Goal: Task Accomplishment & Management: Manage account settings

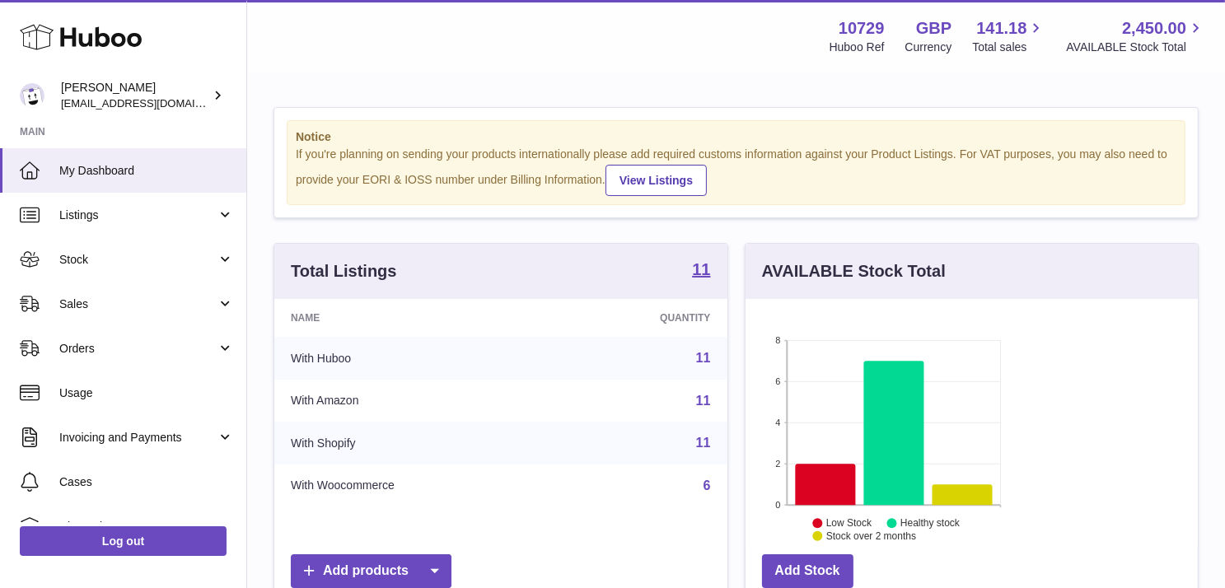
scroll to position [257, 297]
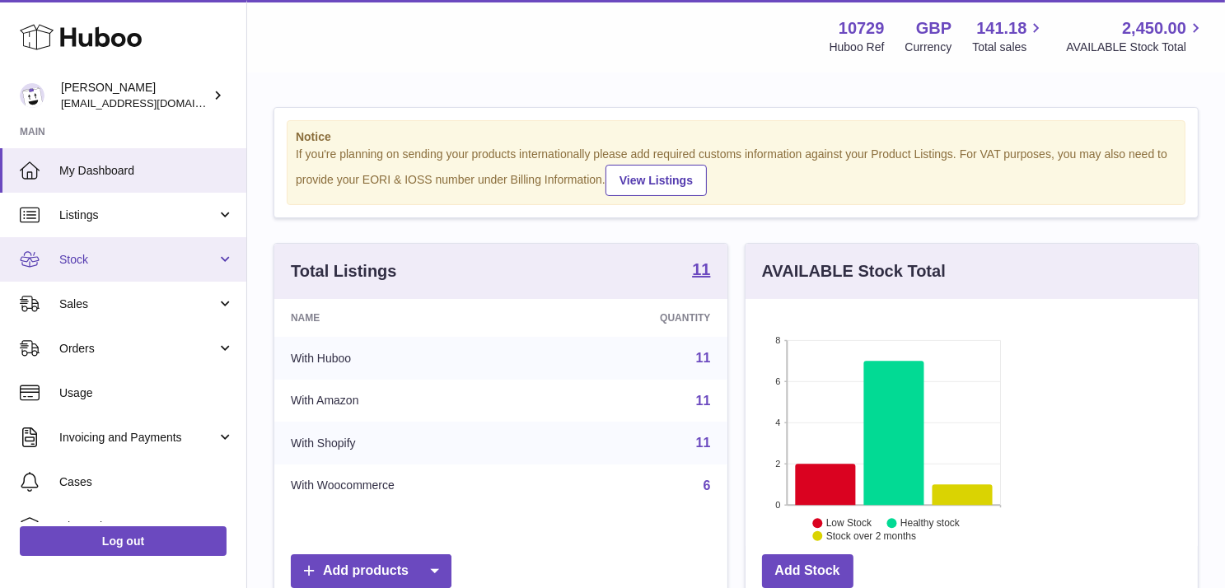
click at [115, 276] on link "Stock" at bounding box center [123, 259] width 246 height 45
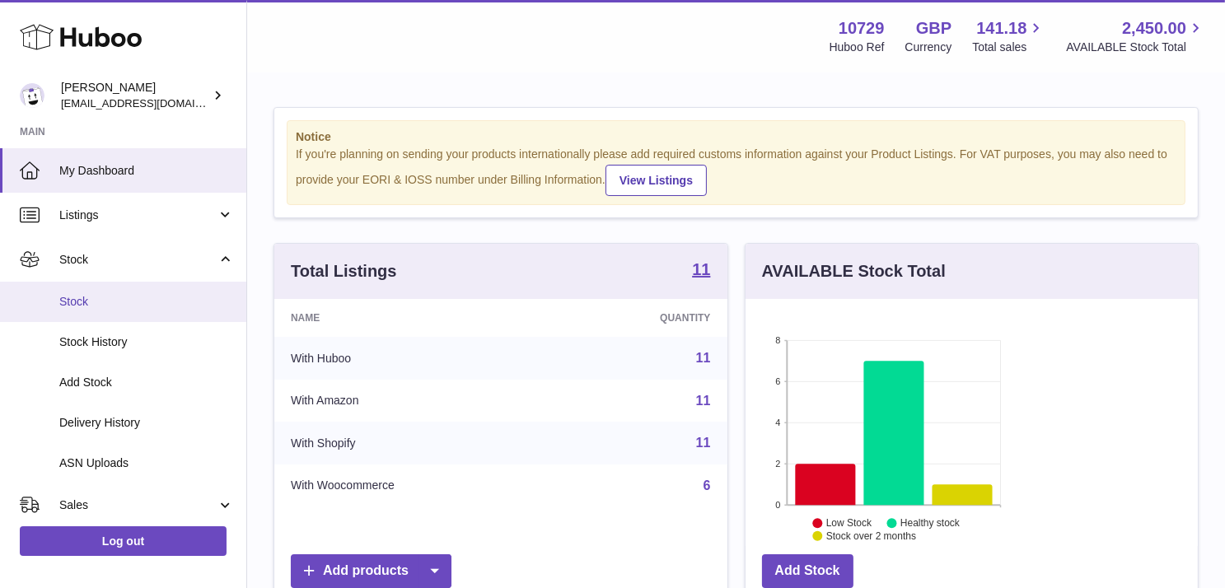
click at [128, 310] on link "Stock" at bounding box center [123, 302] width 246 height 40
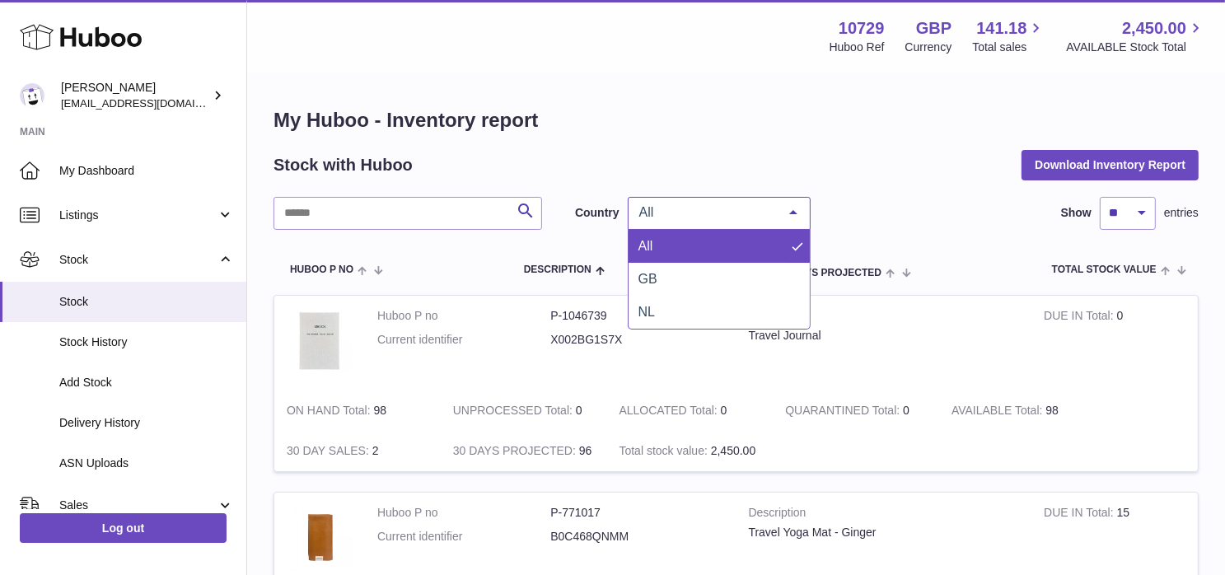
click at [733, 206] on span "All" at bounding box center [706, 212] width 142 height 16
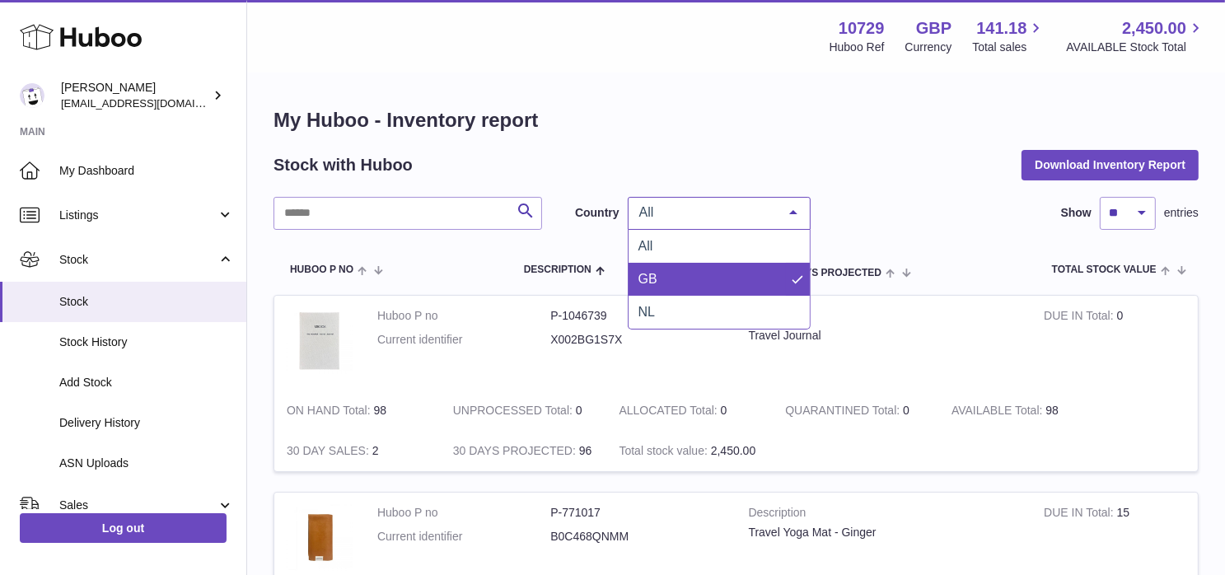
click at [725, 282] on span "GB" at bounding box center [719, 279] width 181 height 33
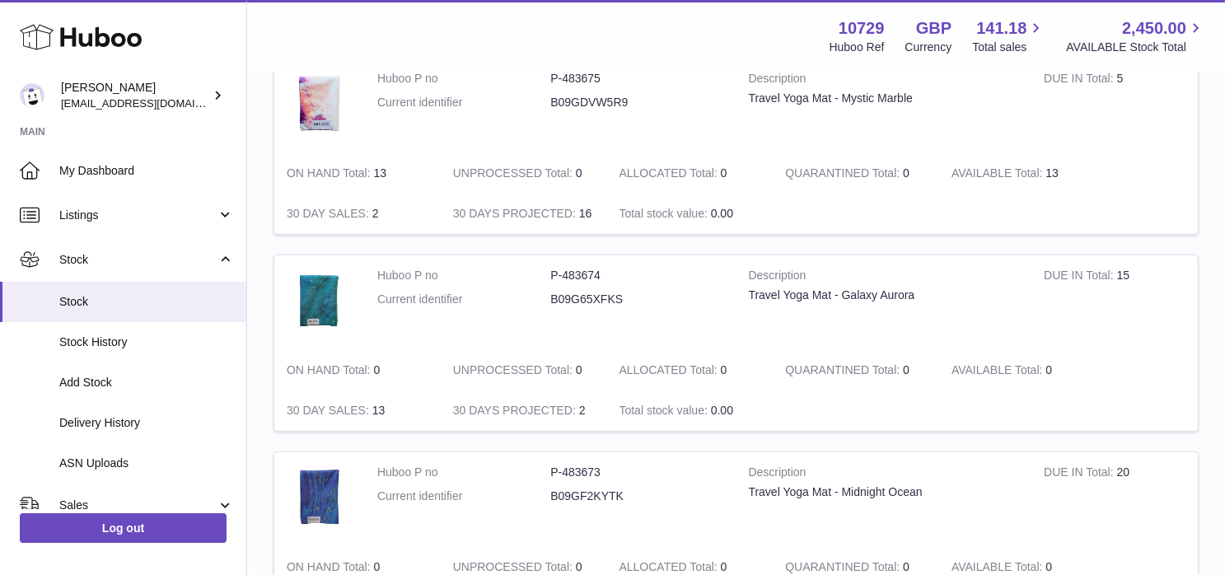
scroll to position [1220, 0]
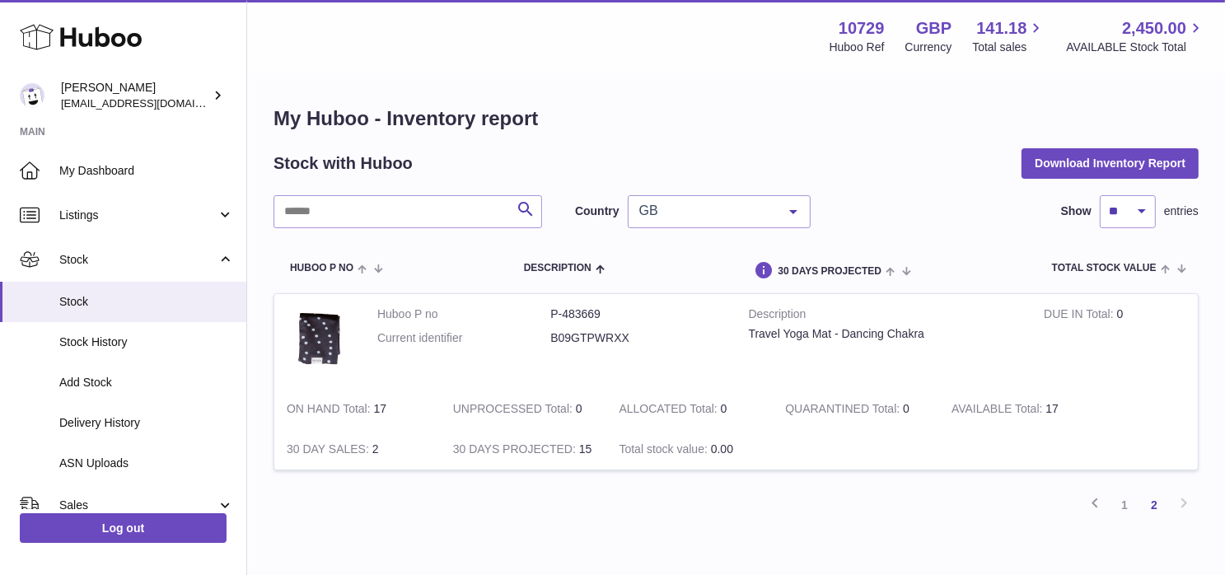
scroll to position [2, 0]
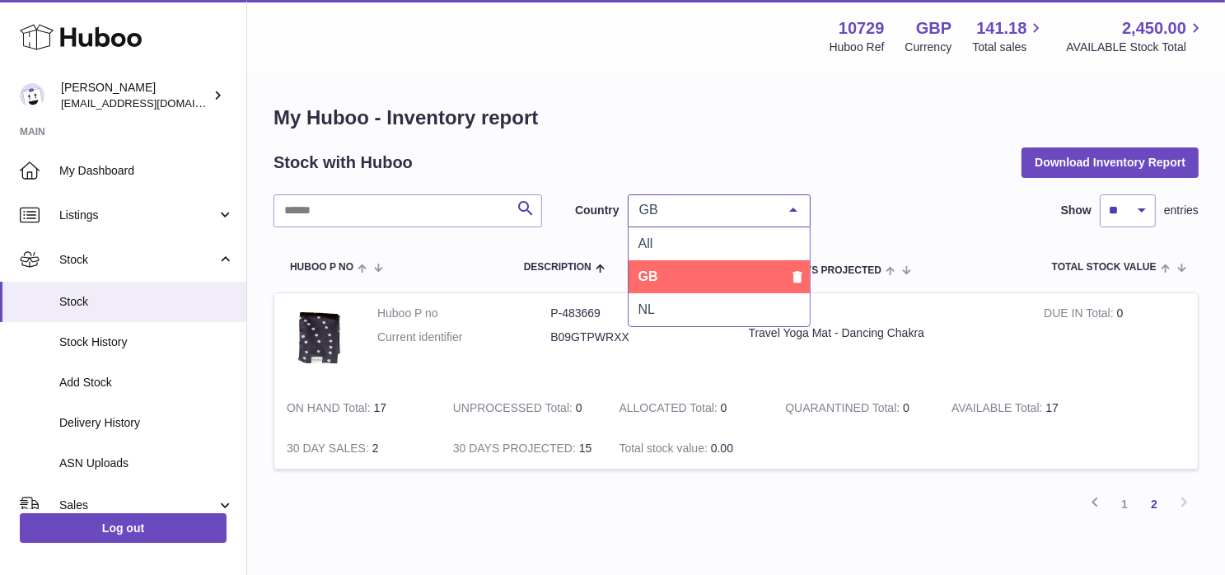
click at [695, 221] on div "GB" at bounding box center [719, 210] width 183 height 33
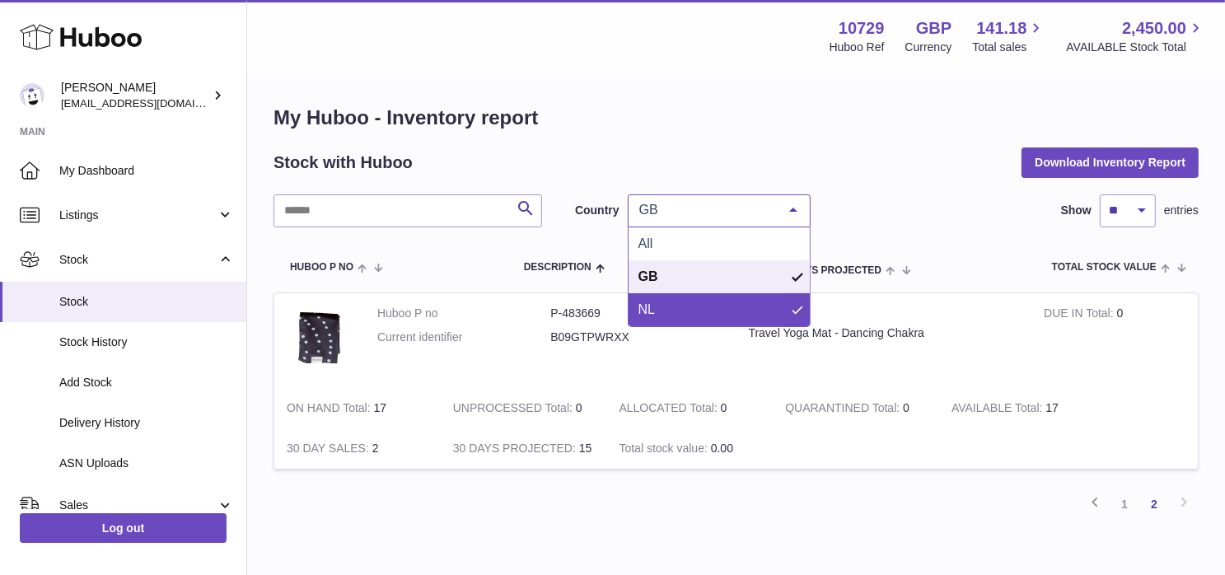
click at [692, 306] on span "NL" at bounding box center [719, 309] width 181 height 33
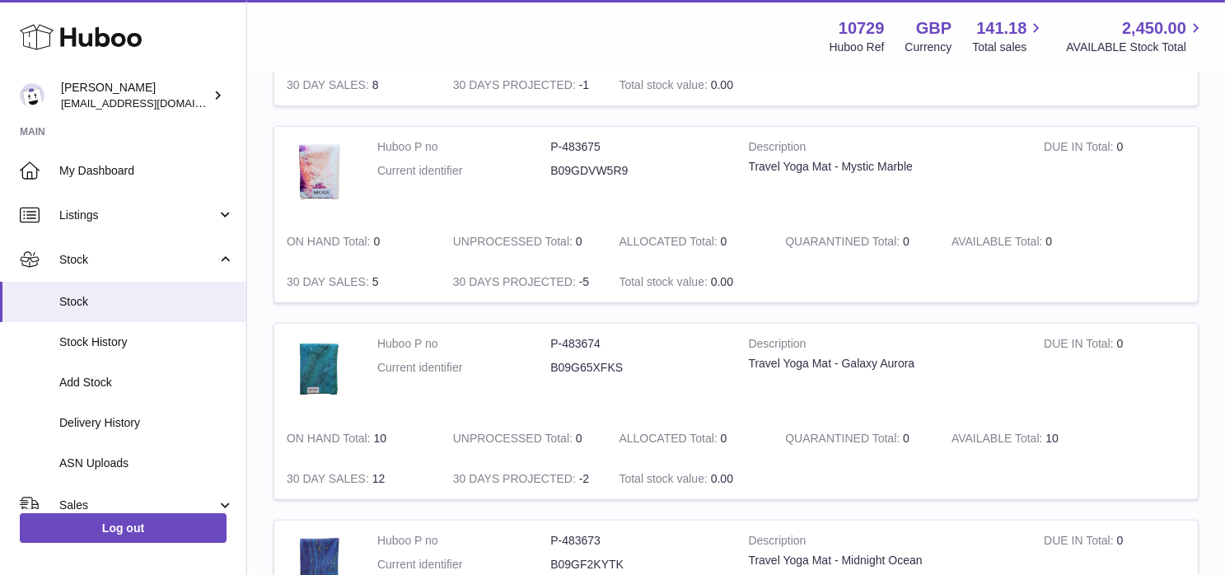
scroll to position [1221, 0]
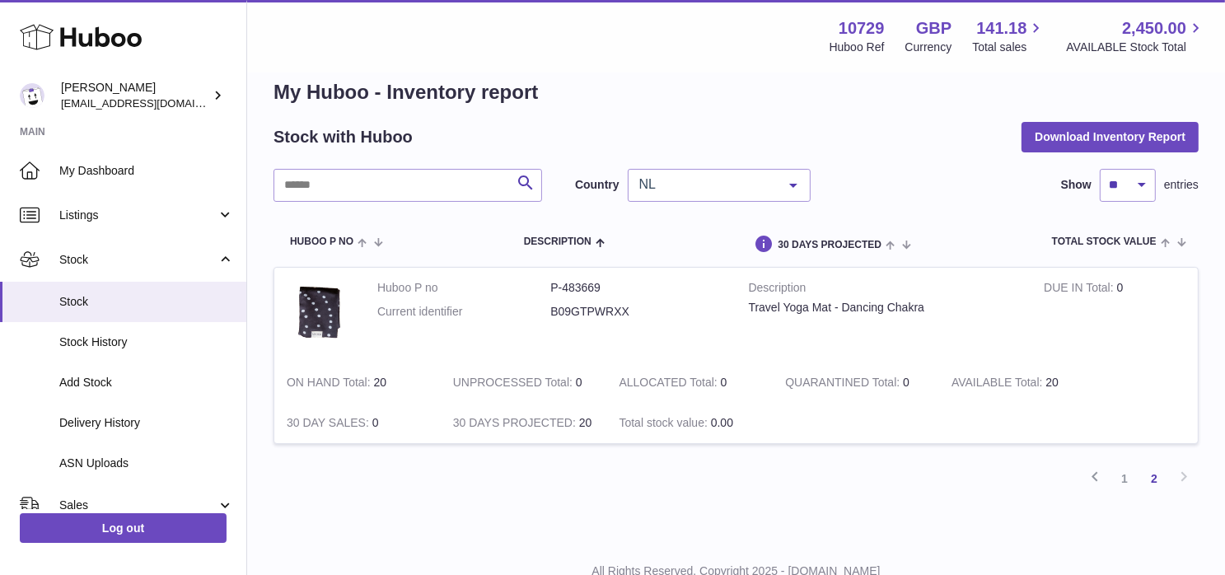
scroll to position [51, 0]
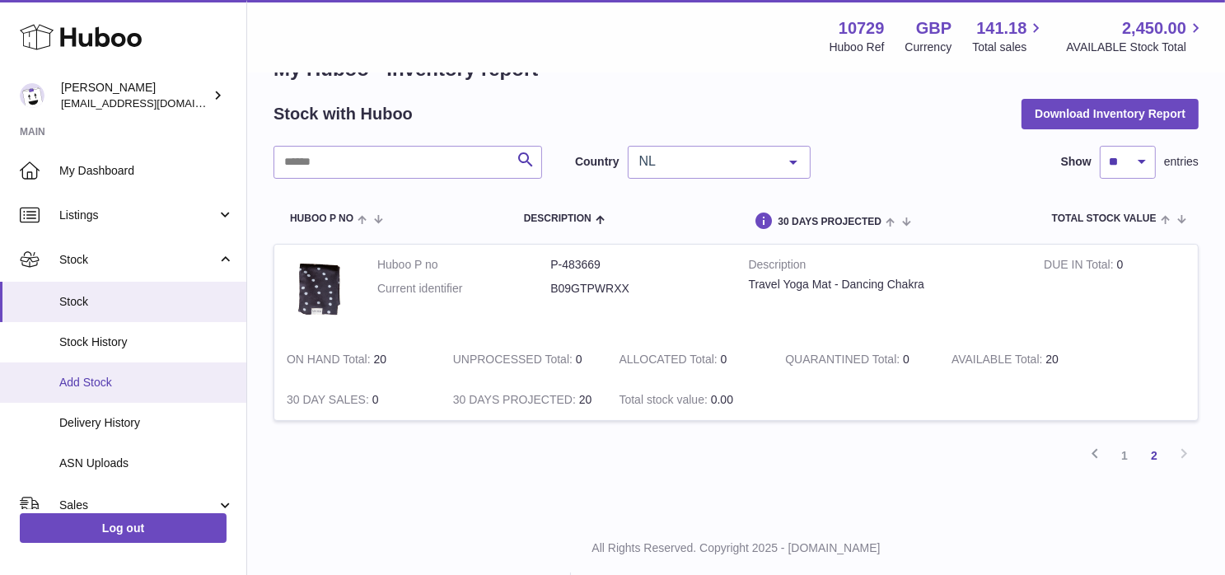
click at [158, 376] on span "Add Stock" at bounding box center [146, 383] width 175 height 16
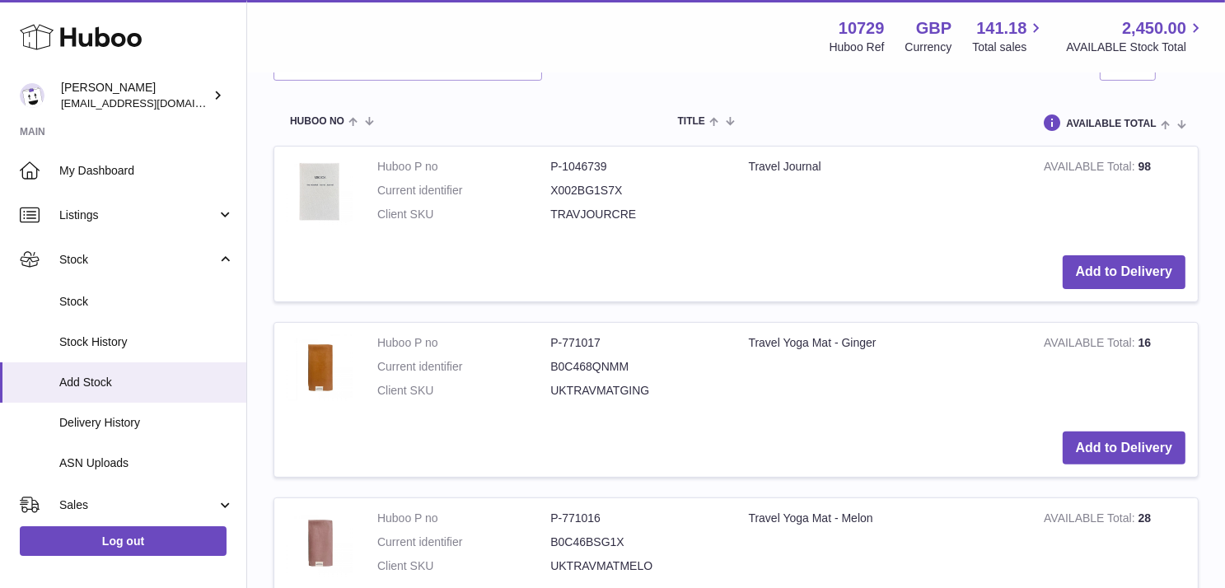
scroll to position [402, 0]
click at [1125, 431] on button "Add to Delivery" at bounding box center [1124, 448] width 123 height 34
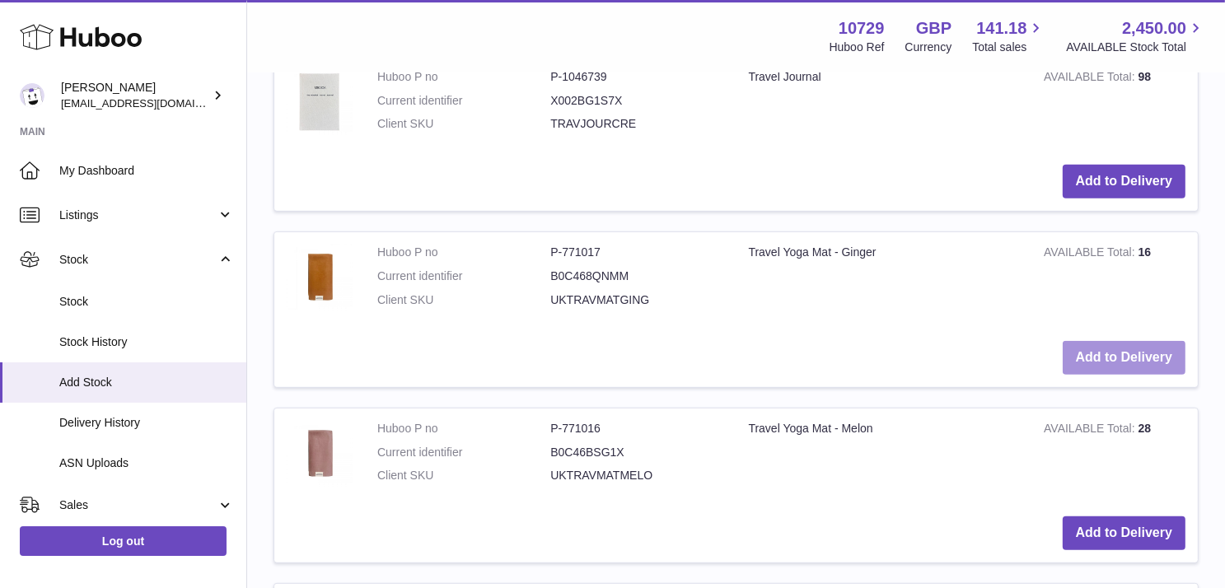
scroll to position [717, 0]
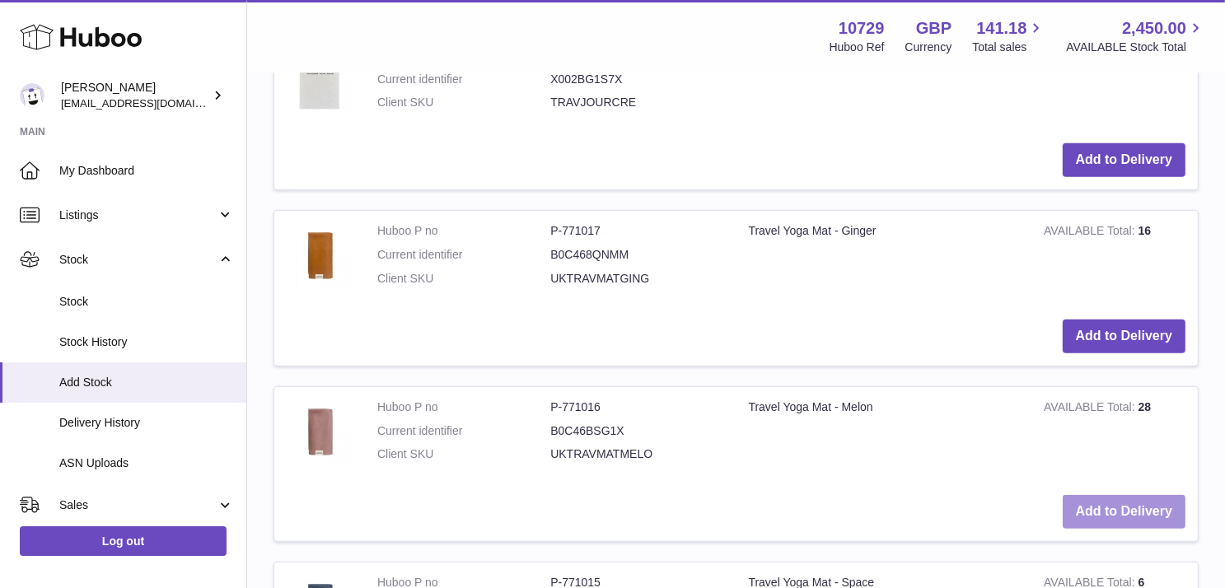
click at [1120, 495] on button "Add to Delivery" at bounding box center [1124, 512] width 123 height 34
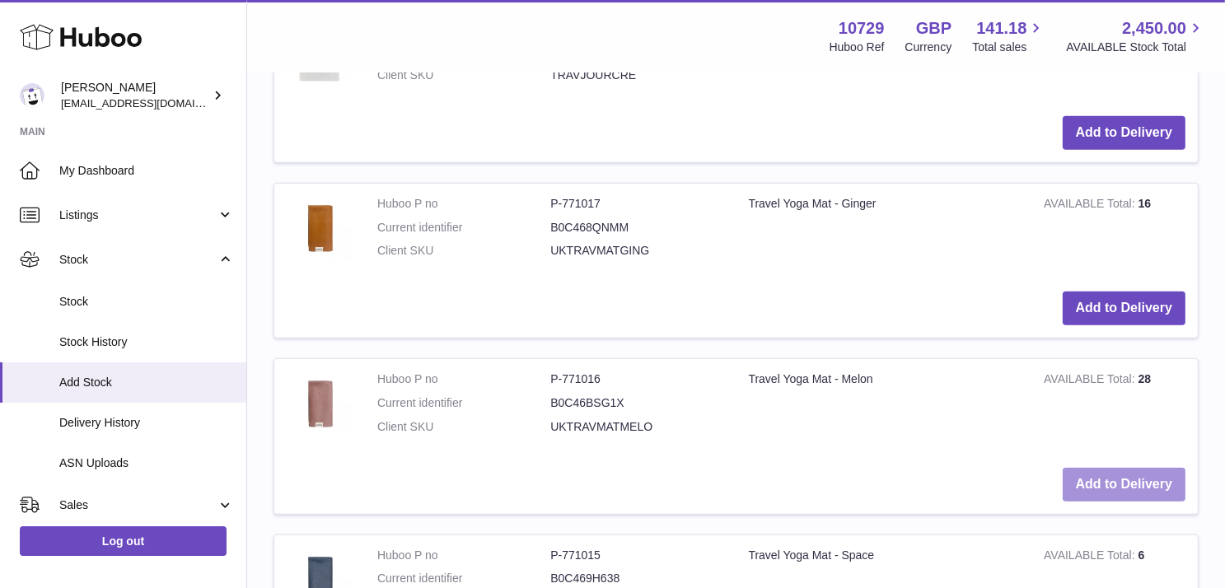
scroll to position [924, 0]
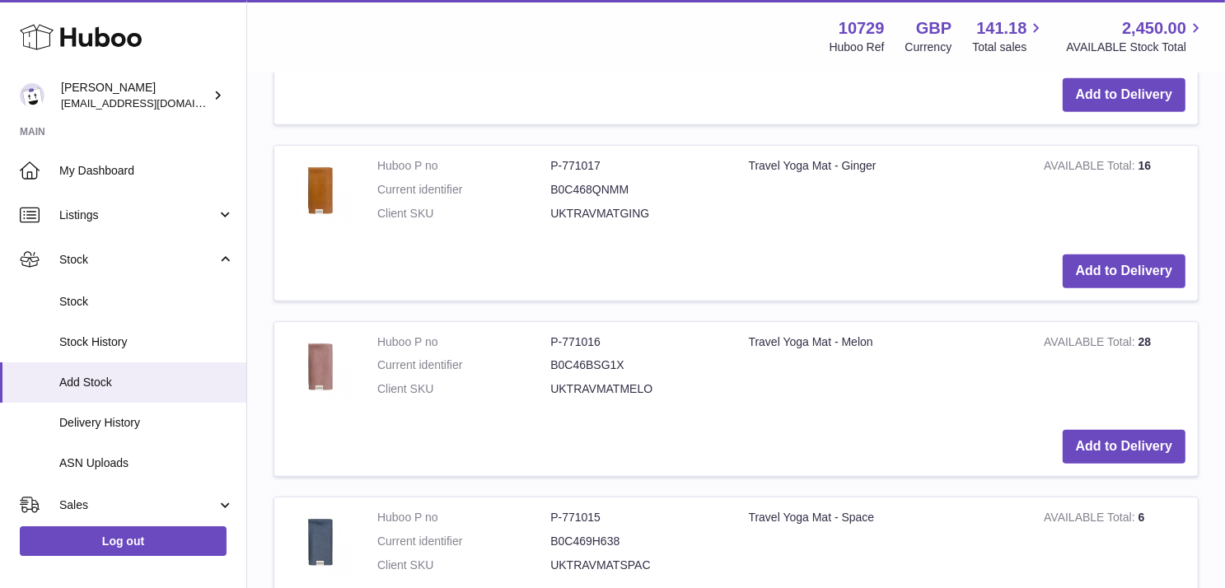
scroll to position [1135, 0]
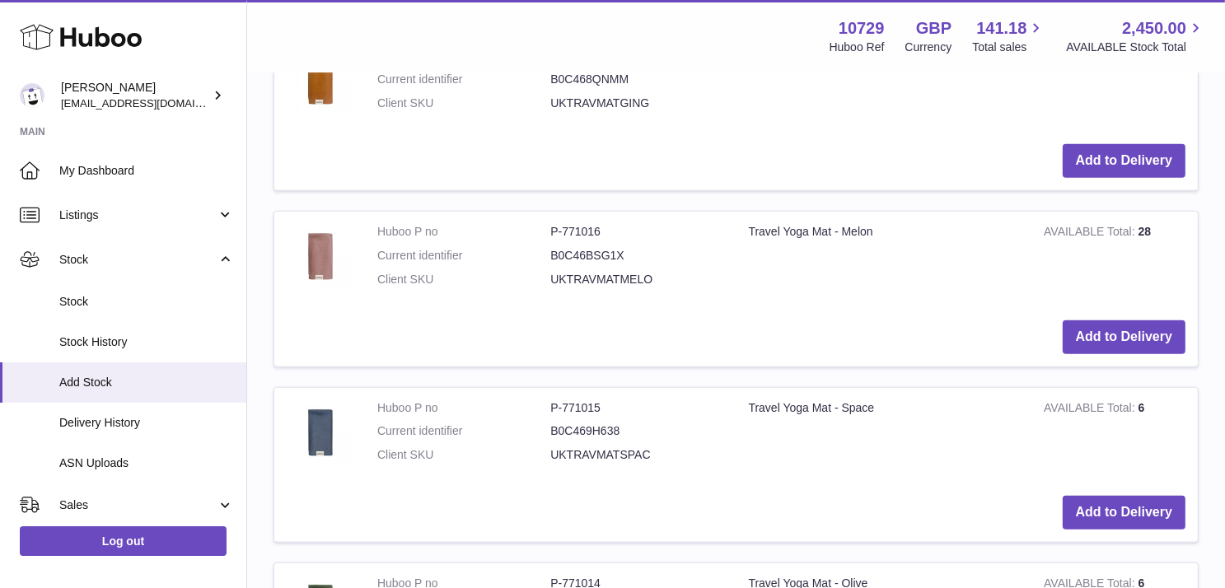
scroll to position [1456, 0]
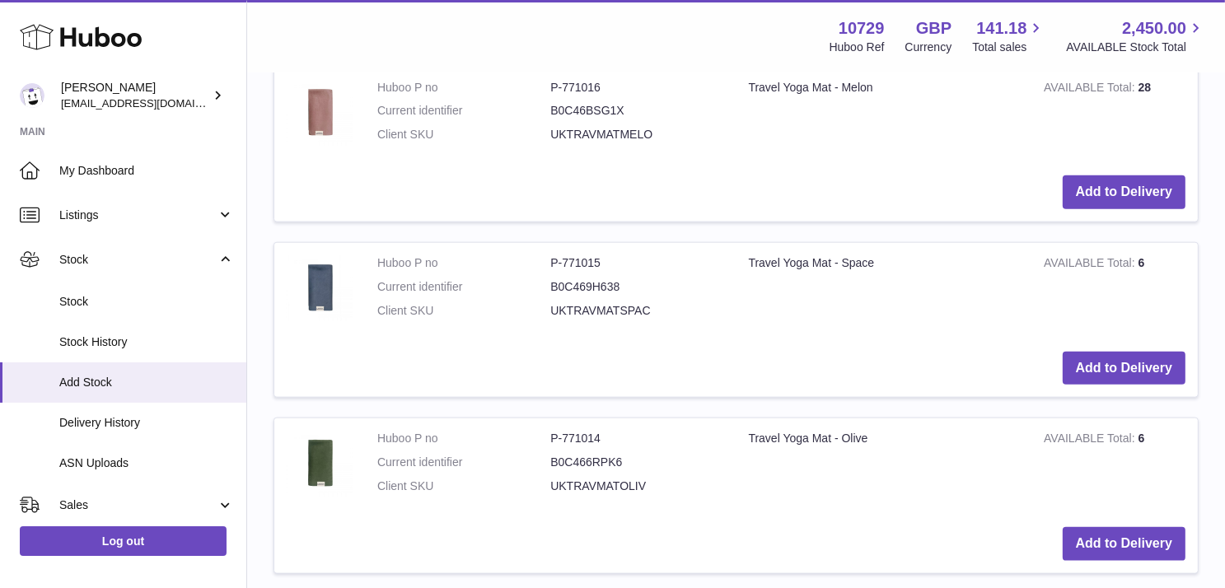
scroll to position [1755, 0]
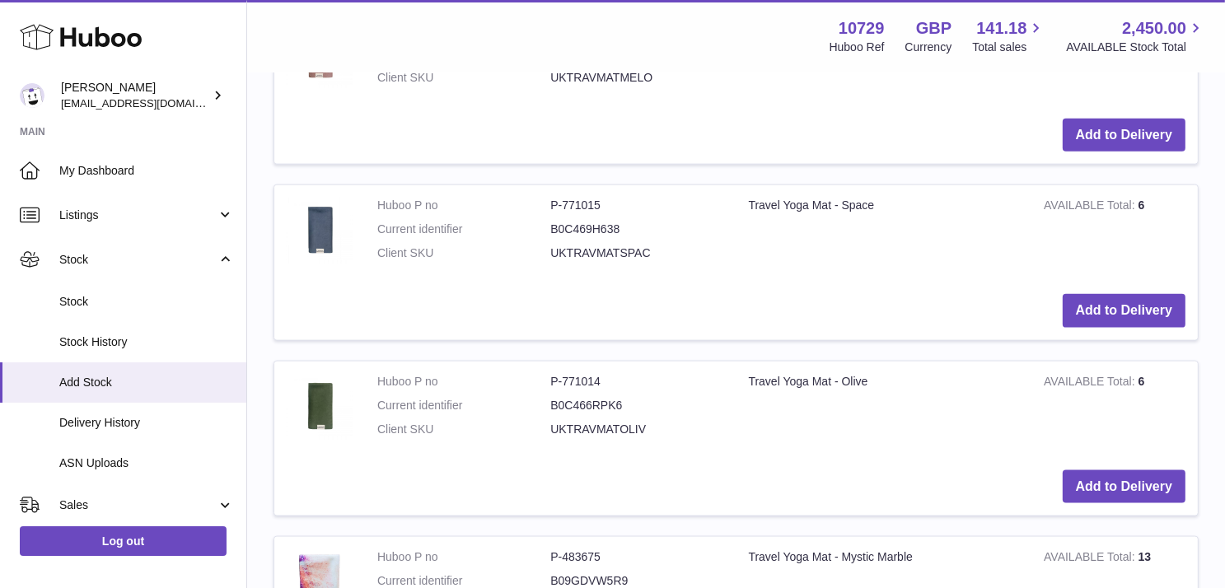
scroll to position [1975, 0]
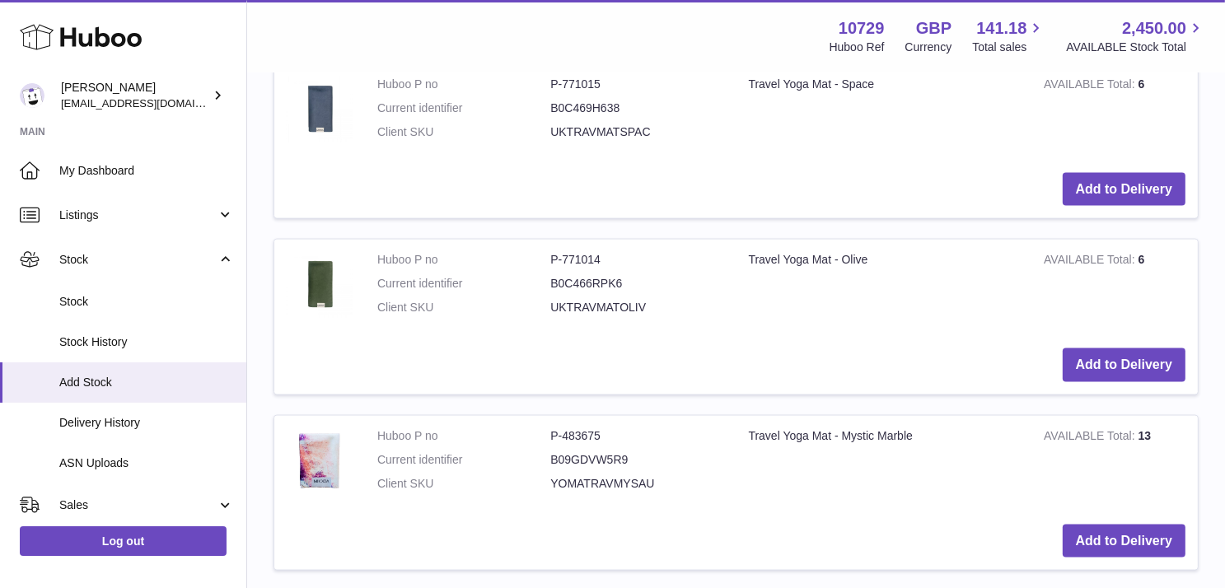
scroll to position [2276, 0]
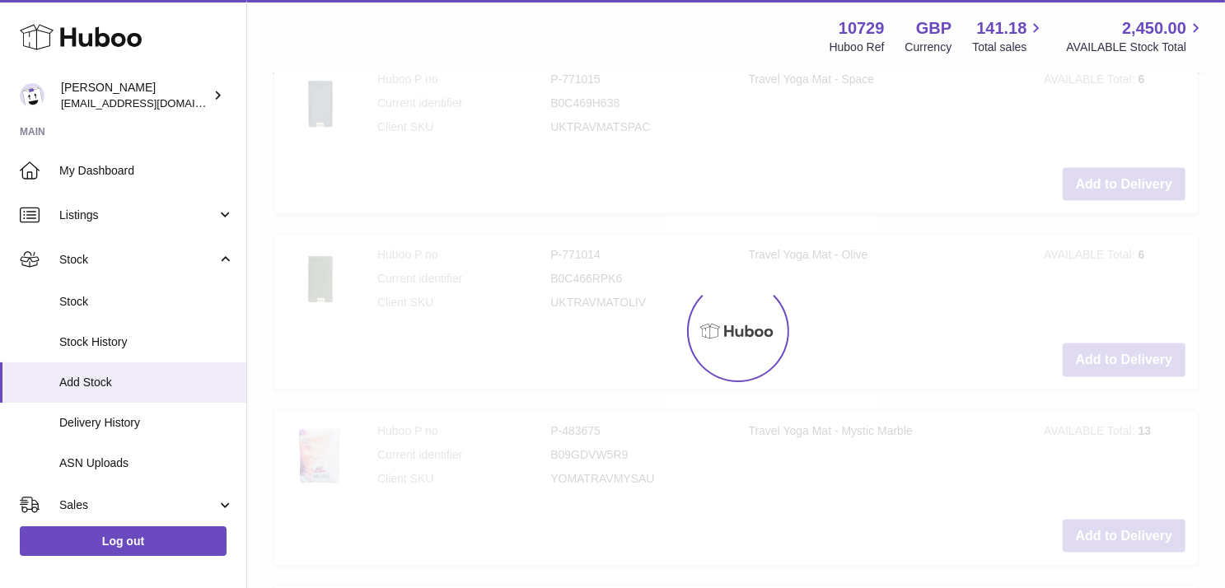
scroll to position [2425, 0]
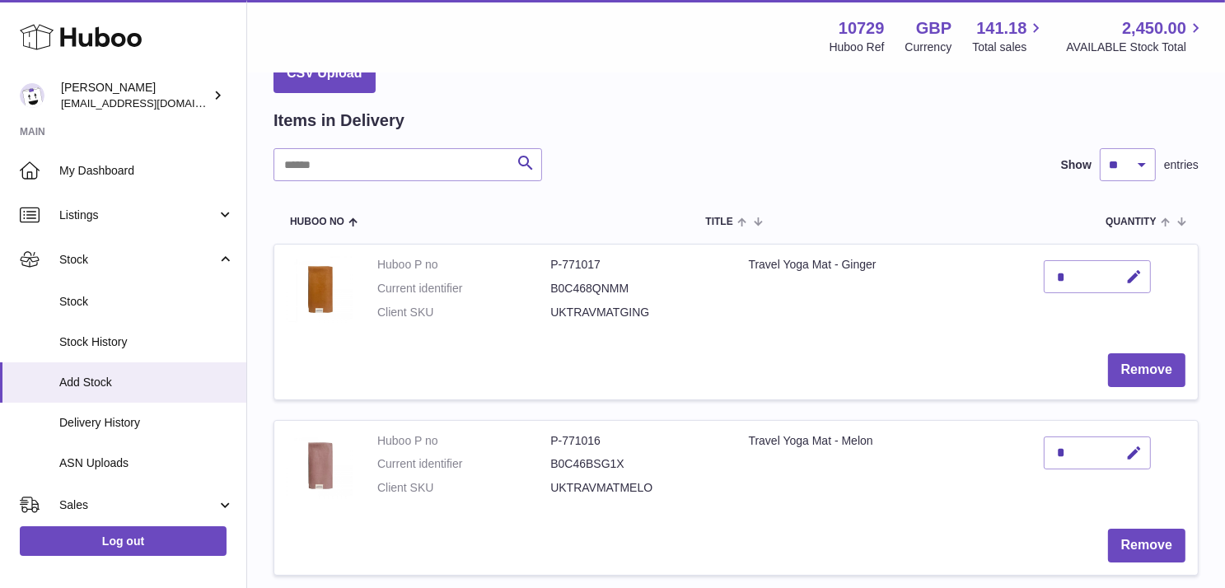
scroll to position [88, 0]
click at [1126, 285] on icon "button" at bounding box center [1134, 276] width 17 height 17
type input "**"
click at [1117, 289] on button "submit" at bounding box center [1132, 276] width 31 height 26
click at [1044, 436] on div "*" at bounding box center [1097, 452] width 107 height 33
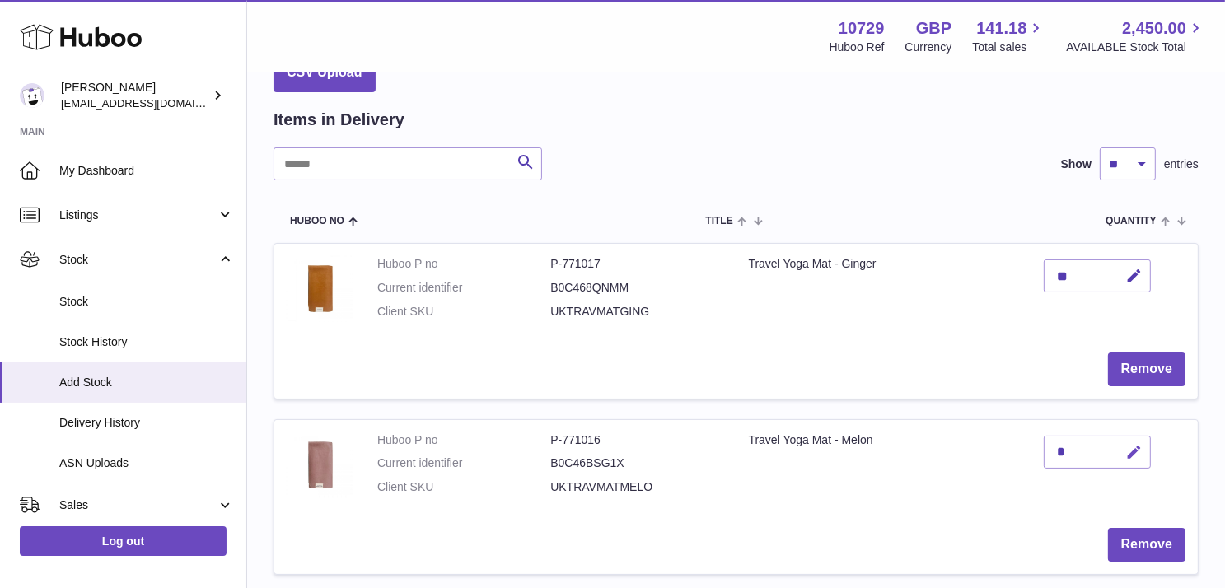
click at [1126, 444] on icon "button" at bounding box center [1134, 452] width 17 height 17
type input "**"
click at [1127, 445] on icon "submit" at bounding box center [1134, 452] width 15 height 15
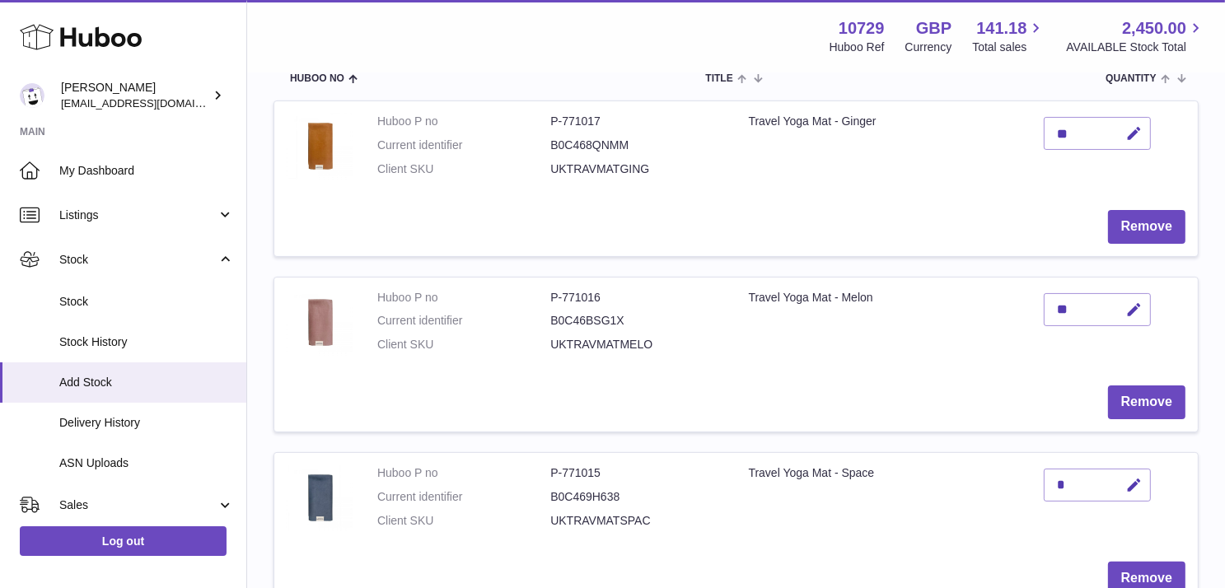
scroll to position [232, 0]
click at [1126, 476] on icon "button" at bounding box center [1134, 484] width 17 height 17
type input "**"
click at [1127, 476] on icon "submit" at bounding box center [1134, 483] width 15 height 15
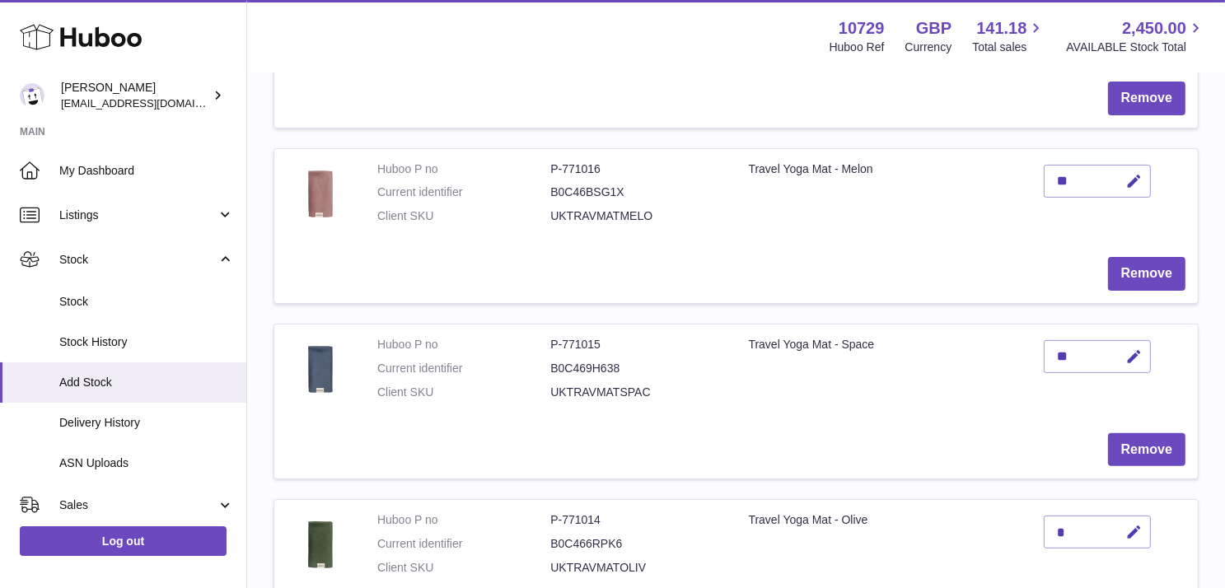
scroll to position [368, 0]
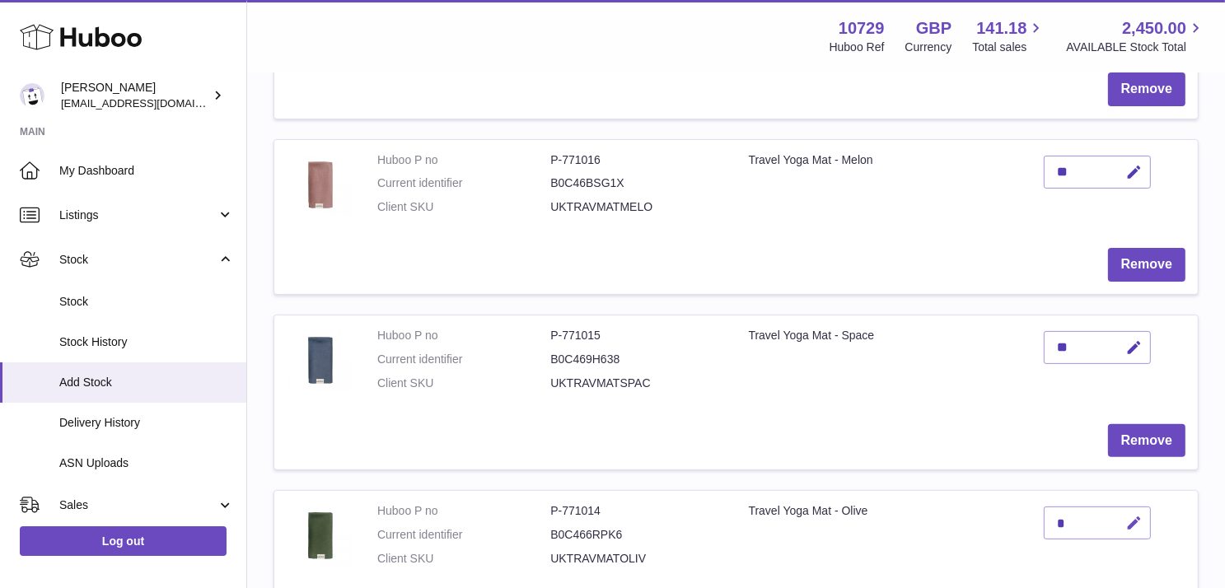
click at [1126, 515] on icon "button" at bounding box center [1134, 523] width 17 height 17
type input "**"
click at [1127, 516] on icon "submit" at bounding box center [1134, 523] width 15 height 15
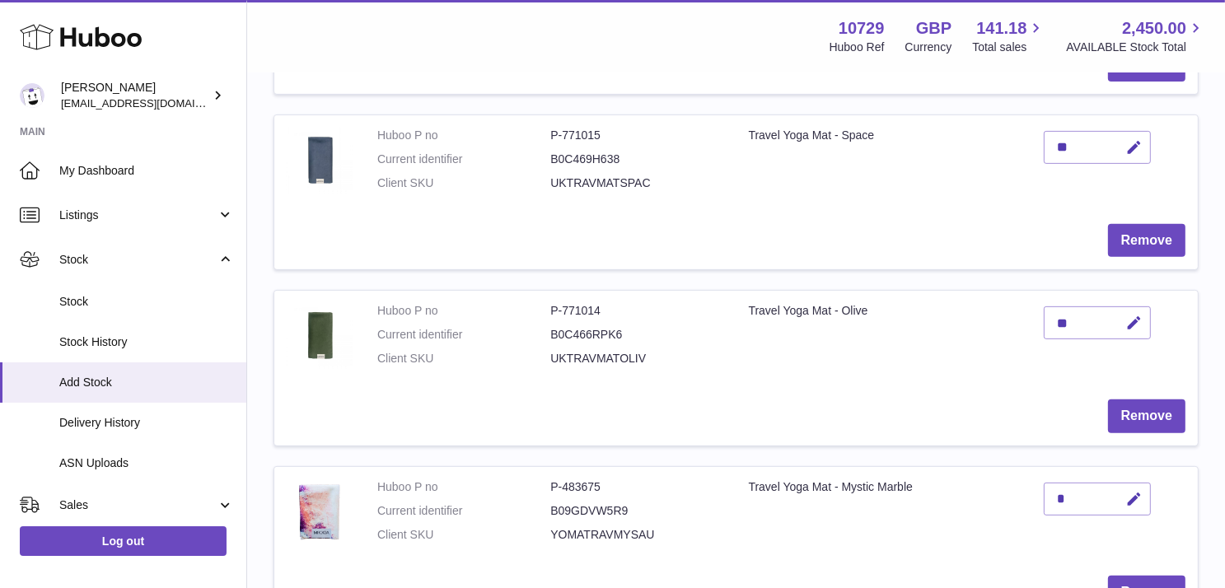
scroll to position [577, 0]
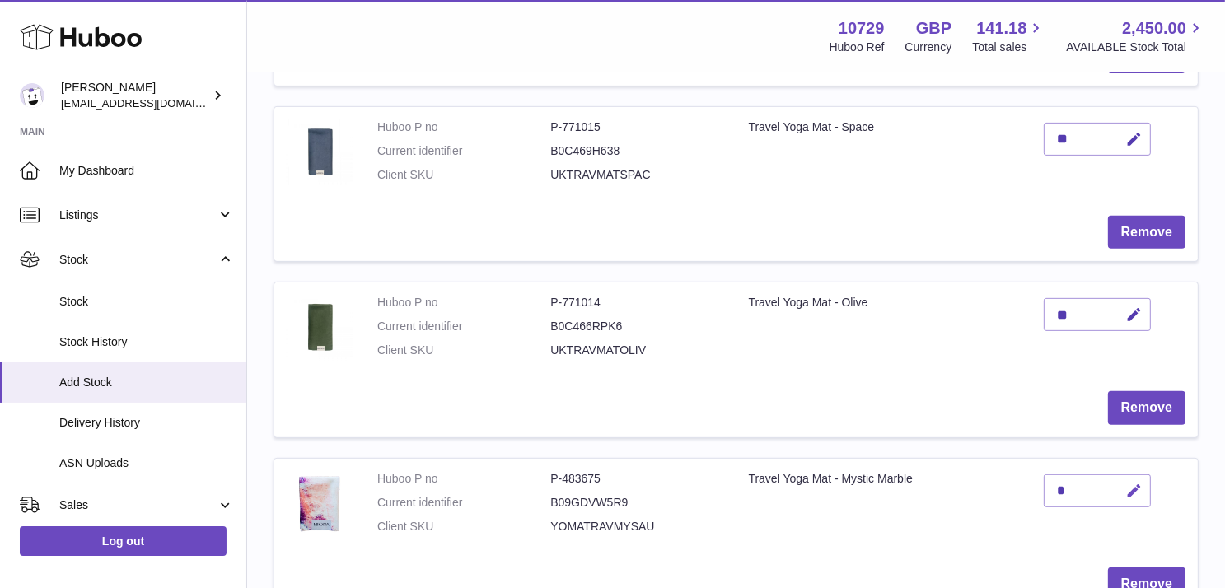
click at [1113, 475] on button "button" at bounding box center [1132, 492] width 39 height 34
type input "**"
click at [1117, 478] on button "submit" at bounding box center [1132, 491] width 31 height 26
type input "**"
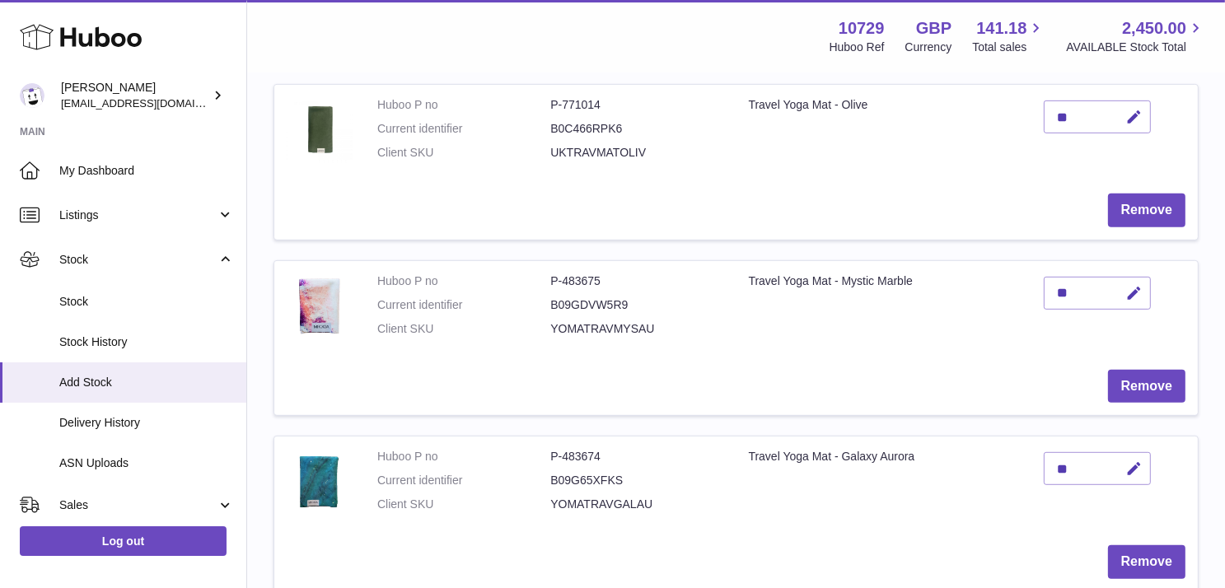
scroll to position [777, 0]
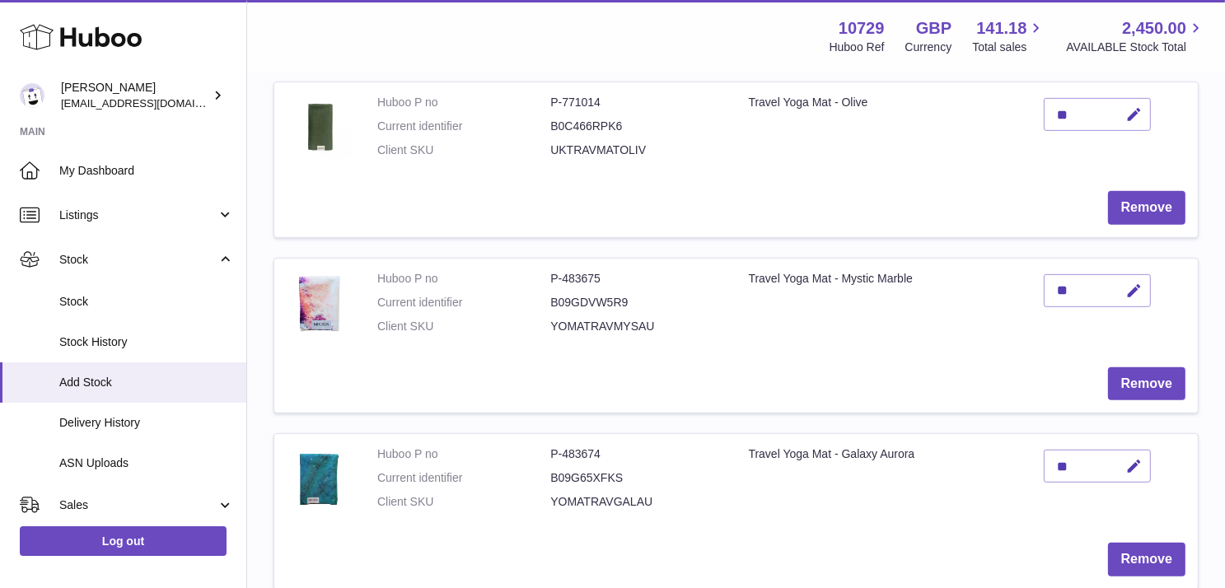
type input "**"
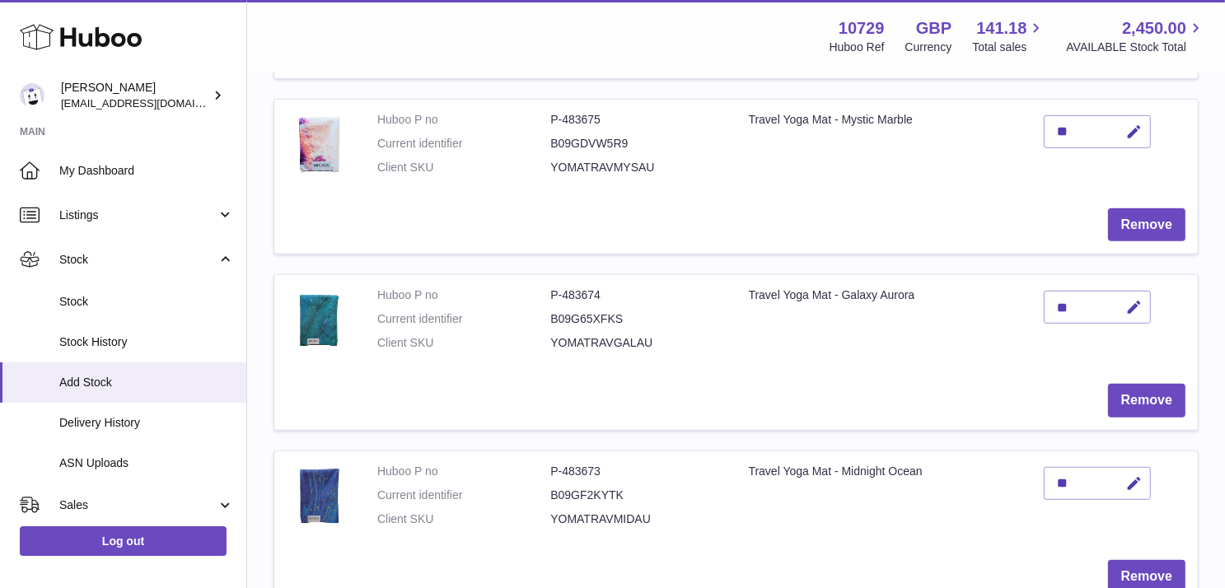
scroll to position [943, 0]
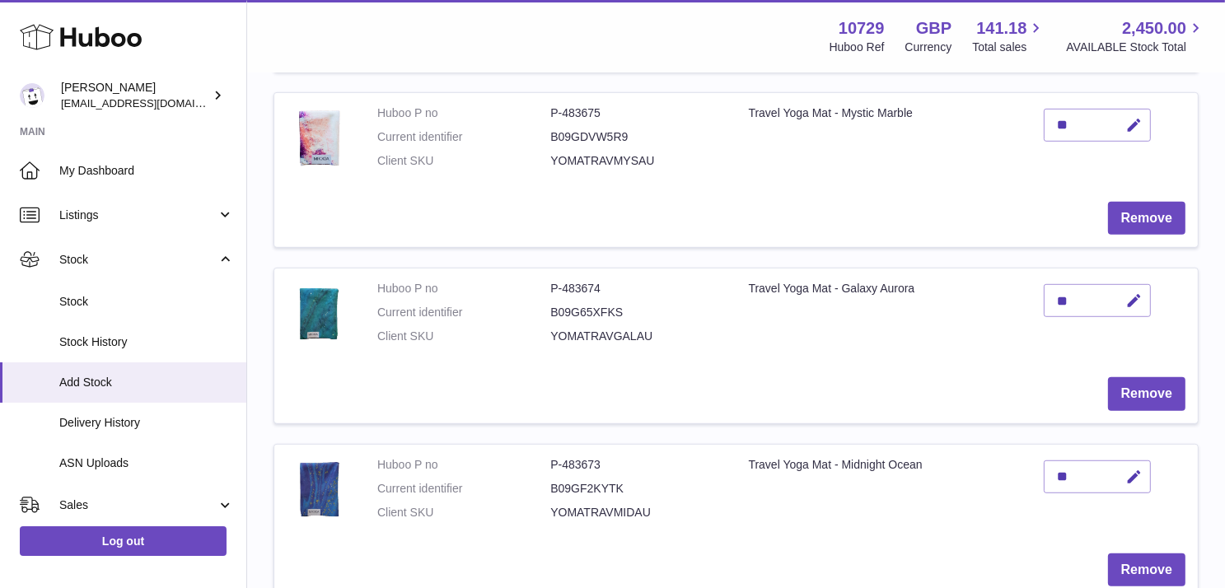
type input "**"
type input "*"
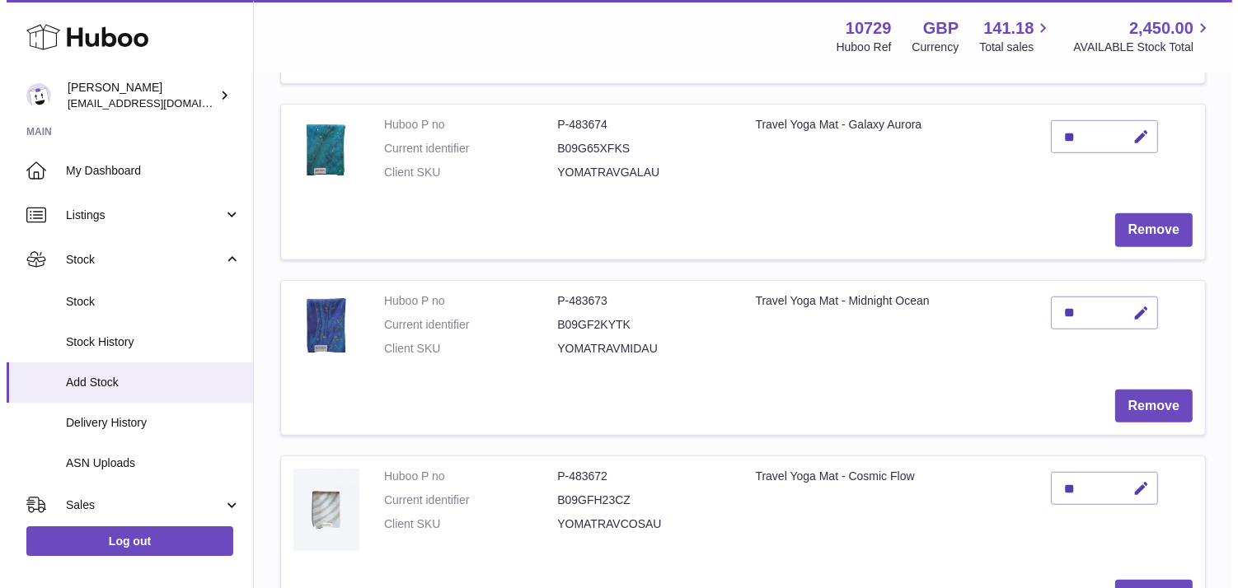
scroll to position [1108, 0]
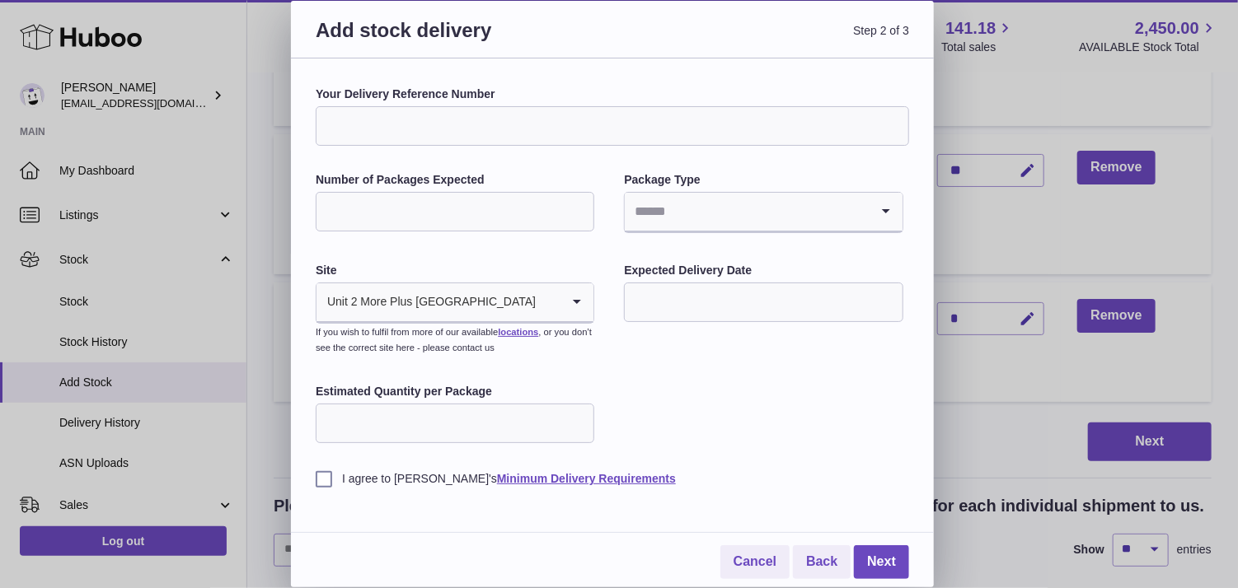
click at [646, 124] on input "Your Delivery Reference Number" at bounding box center [612, 126] width 593 height 40
type input "**********"
click at [518, 198] on input "Number of Packages Expected" at bounding box center [455, 212] width 279 height 40
type input "**"
click at [690, 213] on input "Search for option" at bounding box center [747, 212] width 244 height 38
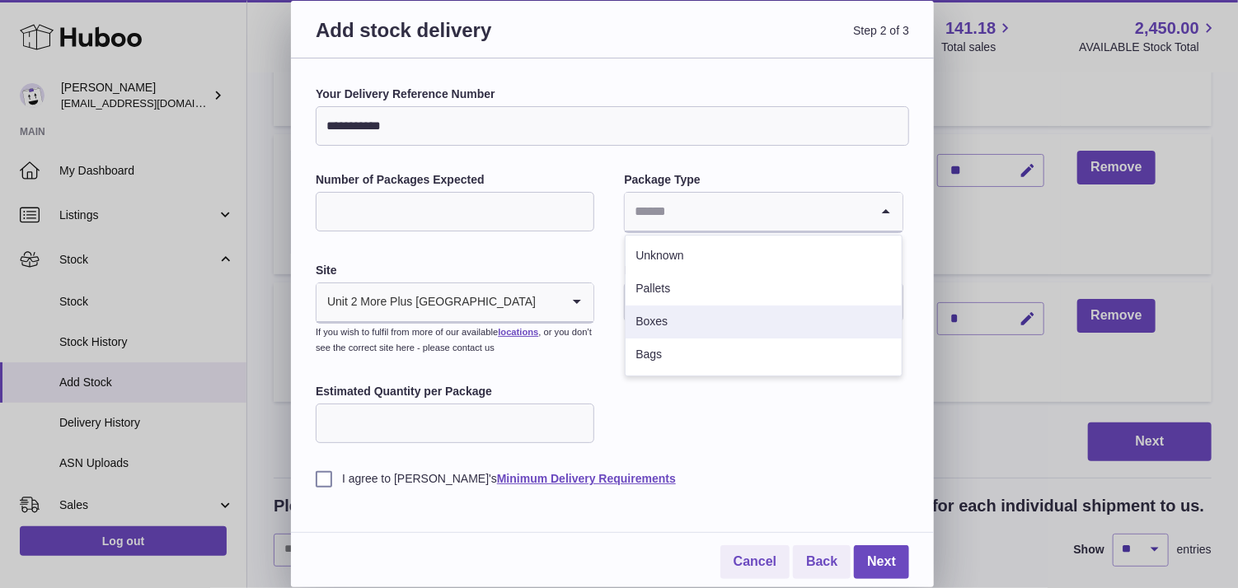
click at [678, 322] on li "Boxes" at bounding box center [763, 322] width 275 height 33
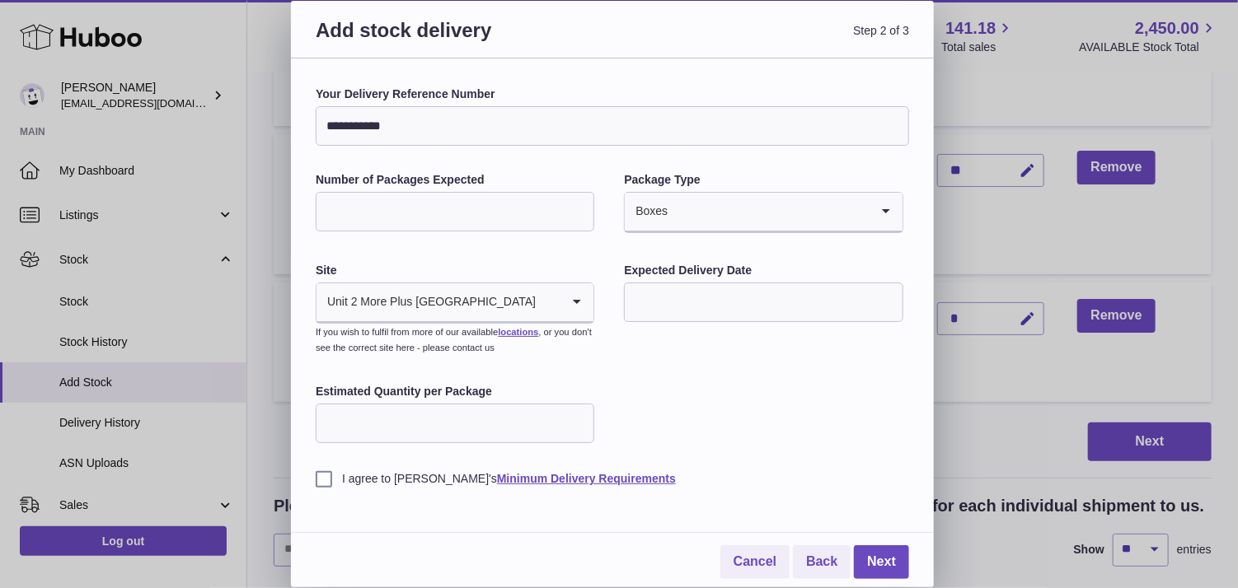
click at [569, 301] on icon "Search for option" at bounding box center [576, 302] width 33 height 38
drag, startPoint x: 615, startPoint y: 355, endPoint x: 567, endPoint y: 305, distance: 69.4
click at [567, 305] on div "**********" at bounding box center [612, 287] width 593 height 401
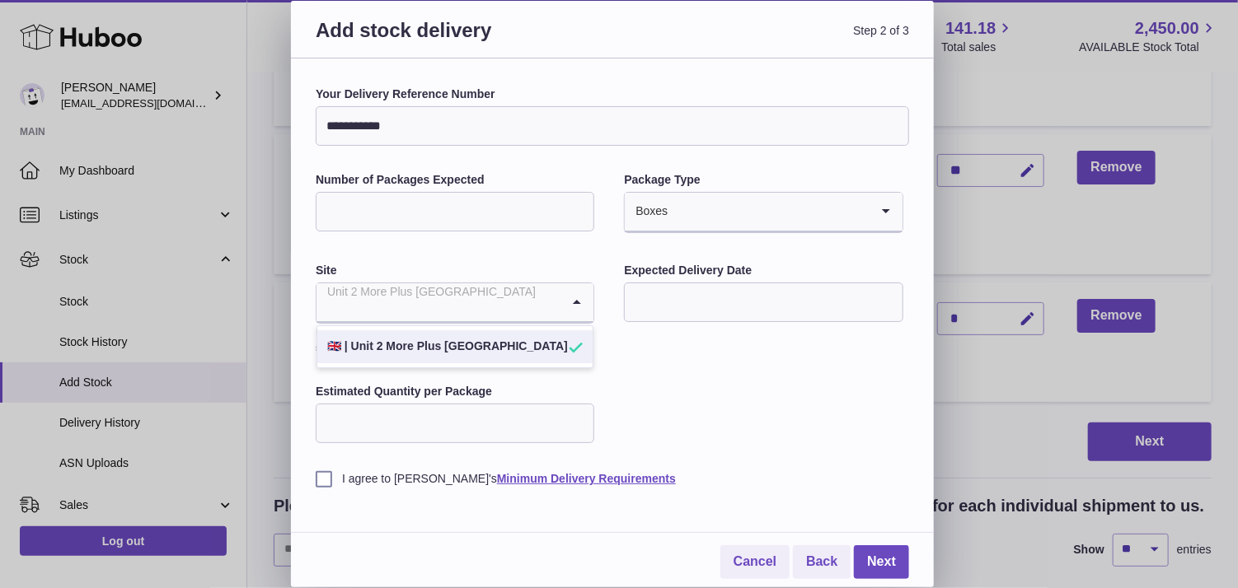
click at [567, 305] on icon "Search for option" at bounding box center [576, 302] width 33 height 38
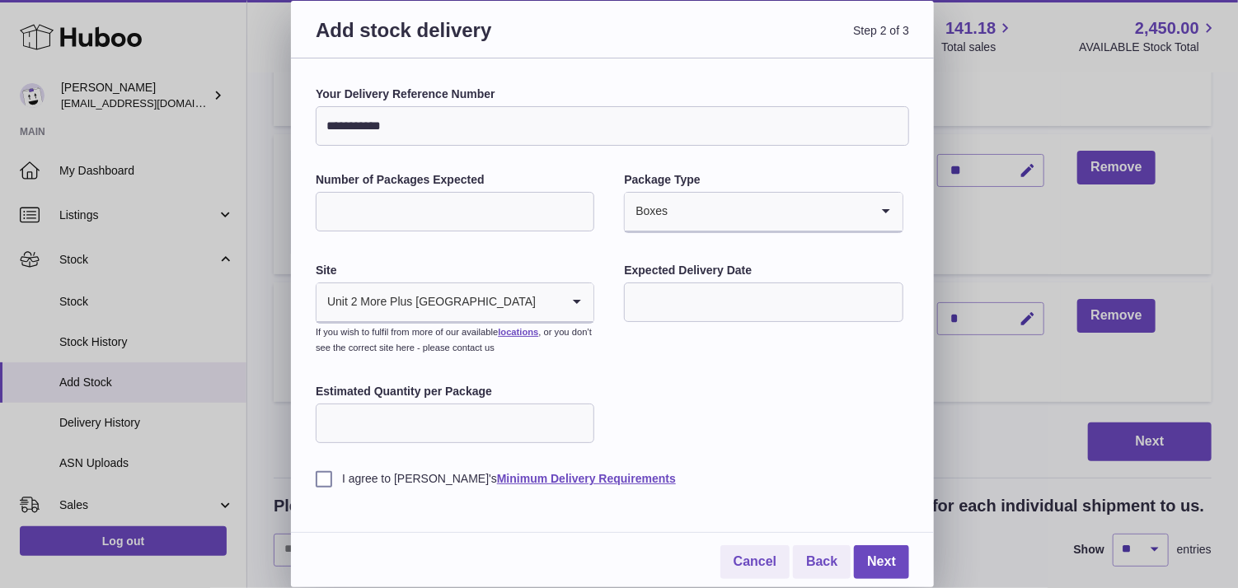
drag, startPoint x: 620, startPoint y: 374, endPoint x: 636, endPoint y: 333, distance: 44.4
click at [636, 333] on div "**********" at bounding box center [612, 287] width 593 height 401
click at [527, 330] on link "locations" at bounding box center [518, 332] width 40 height 10
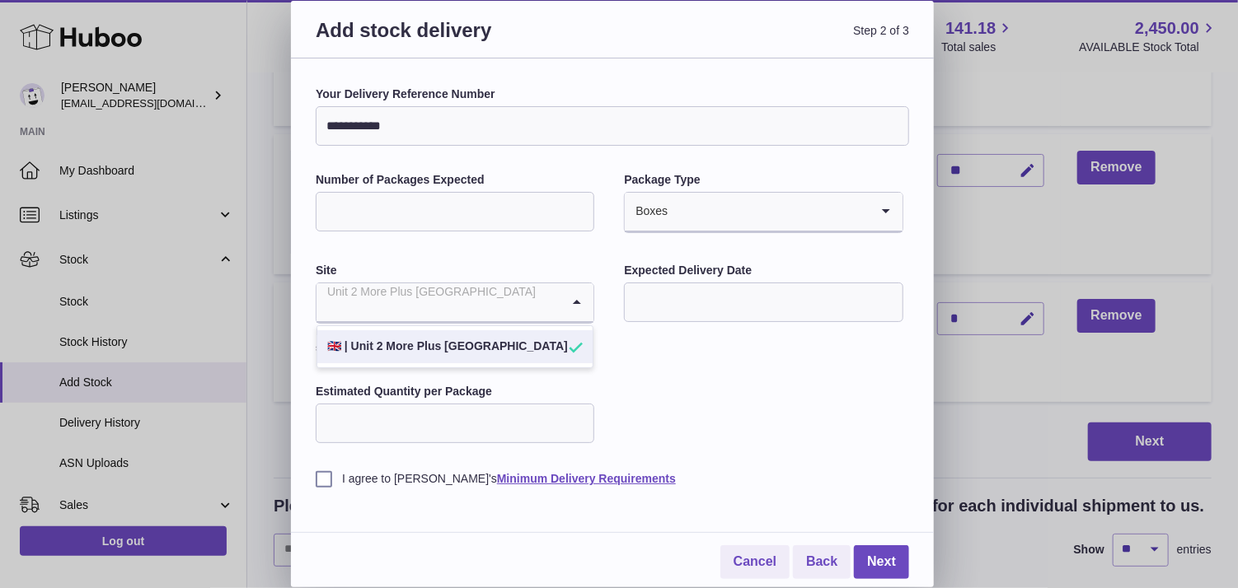
click at [522, 305] on input "Search for option" at bounding box center [438, 302] width 244 height 38
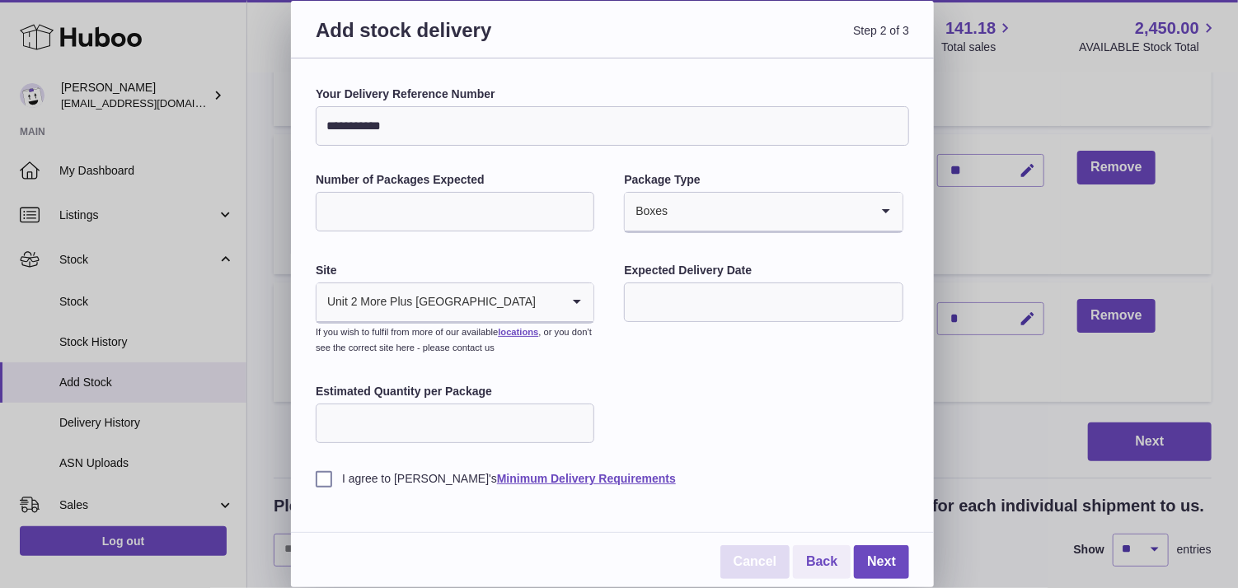
click at [771, 556] on link "Cancel" at bounding box center [754, 563] width 69 height 34
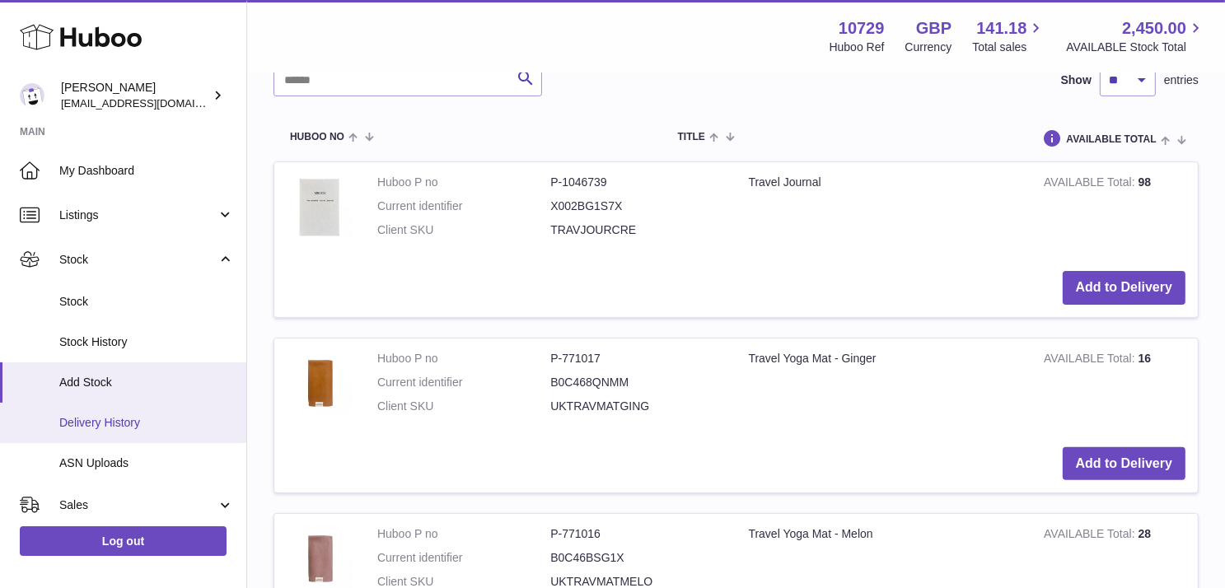
scroll to position [316, 0]
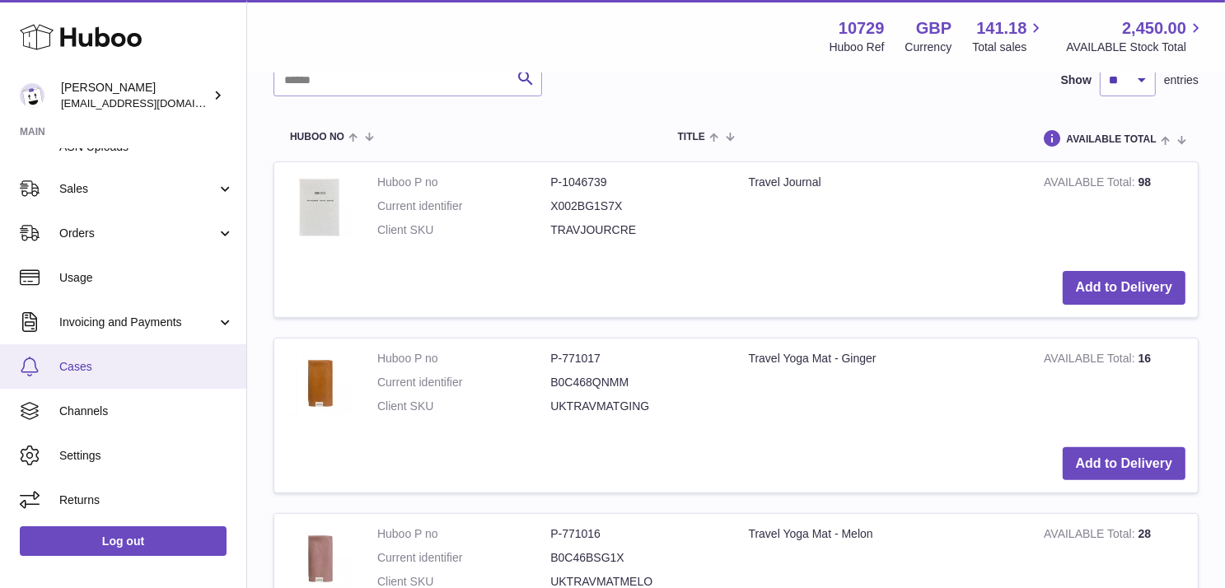
click at [97, 363] on span "Cases" at bounding box center [146, 367] width 175 height 16
